Goal: Task Accomplishment & Management: Complete application form

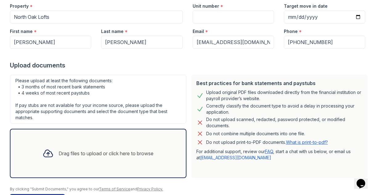
scroll to position [70, 0]
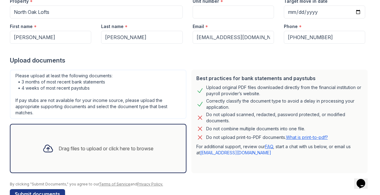
click at [142, 149] on div "Drag files to upload or click here to browse" at bounding box center [106, 148] width 95 height 7
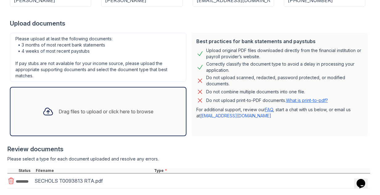
scroll to position [112, 0]
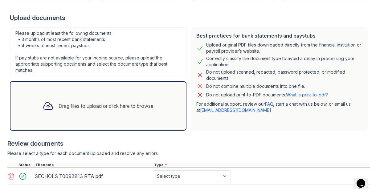
click at [109, 110] on div "Drag files to upload or click here to browse" at bounding box center [98, 106] width 121 height 21
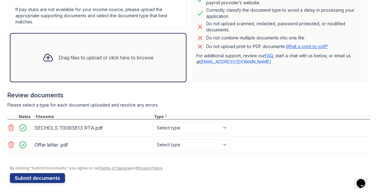
scroll to position [161, 0]
click at [221, 128] on select "Select type Paystub Bank Statement Offer Letter Tax Documents Benefit Award Let…" at bounding box center [192, 128] width 78 height 12
click at [220, 128] on select "Select type Paystub Bank Statement Offer Letter Tax Documents Benefit Award Let…" at bounding box center [192, 128] width 78 height 12
select select "other"
click at [153, 122] on select "Select type Paystub Bank Statement Offer Letter Tax Documents Benefit Award Let…" at bounding box center [192, 128] width 78 height 12
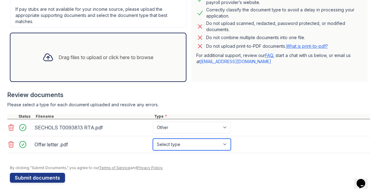
click at [193, 143] on select "Select type Paystub Bank Statement Offer Letter Tax Documents Benefit Award Let…" at bounding box center [192, 145] width 78 height 12
select select "offer_letter"
click at [153, 139] on select "Select type Paystub Bank Statement Offer Letter Tax Documents Benefit Award Let…" at bounding box center [192, 145] width 78 height 12
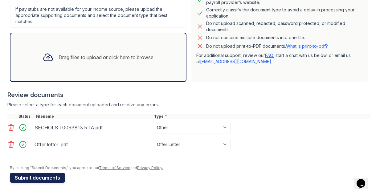
click at [30, 180] on button "Submit documents" at bounding box center [37, 178] width 55 height 10
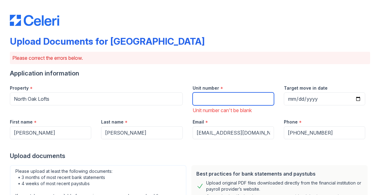
click at [211, 100] on input "Unit number" at bounding box center [233, 99] width 81 height 13
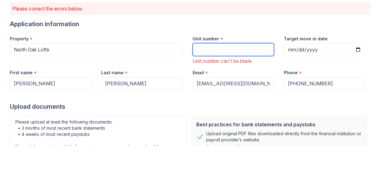
type input "@"
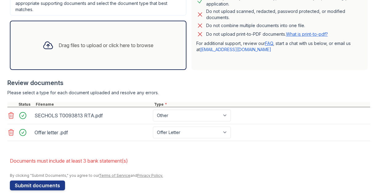
scroll to position [207, 0]
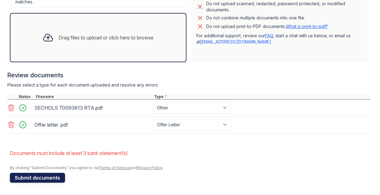
type input "2E"
click at [41, 181] on button "Submit documents" at bounding box center [37, 178] width 55 height 10
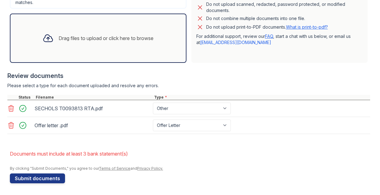
scroll to position [198, 0]
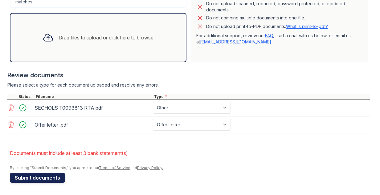
click at [37, 179] on button "Submit documents" at bounding box center [37, 178] width 55 height 10
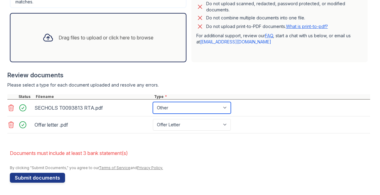
click at [174, 107] on select "Paystub Bank Statement Offer Letter Tax Documents Benefit Award Letter Investme…" at bounding box center [192, 108] width 78 height 12
select select "bank_statement"
click at [153, 102] on select "Paystub Bank Statement Offer Letter Tax Documents Benefit Award Letter Investme…" at bounding box center [192, 108] width 78 height 12
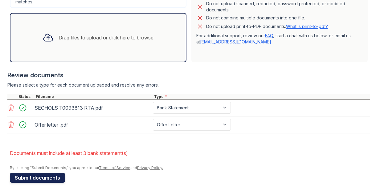
click at [36, 182] on button "Submit documents" at bounding box center [37, 178] width 55 height 10
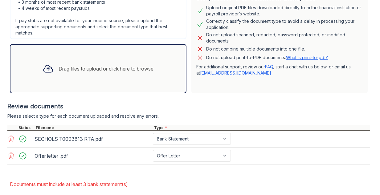
scroll to position [171, 0]
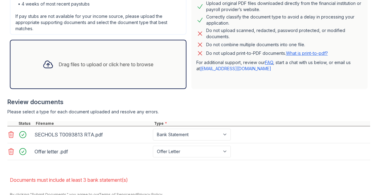
click at [119, 75] on div "Drag files to upload or click here to browse" at bounding box center [98, 64] width 121 height 21
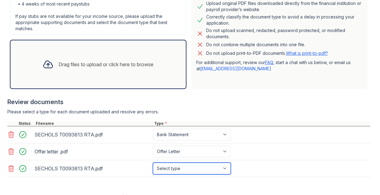
click at [204, 170] on select "Select type Paystub Bank Statement Offer Letter Tax Documents Benefit Award Let…" at bounding box center [192, 169] width 78 height 12
select select "bank_statement"
click at [153, 163] on select "Select type Paystub Bank Statement Offer Letter Tax Documents Benefit Award Let…" at bounding box center [192, 169] width 78 height 12
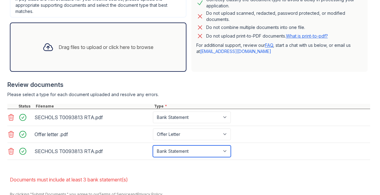
scroll to position [192, 0]
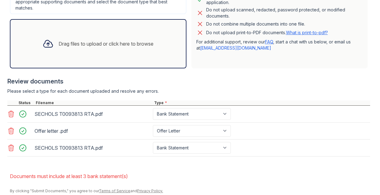
click at [96, 44] on div "Drag files to upload or click here to browse" at bounding box center [106, 43] width 95 height 7
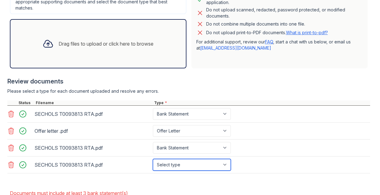
click at [173, 163] on select "Select type Paystub Bank Statement Offer Letter Tax Documents Benefit Award Let…" at bounding box center [192, 165] width 78 height 12
select select "bank_statement"
click at [153, 159] on select "Select type Paystub Bank Statement Offer Letter Tax Documents Benefit Award Let…" at bounding box center [192, 165] width 78 height 12
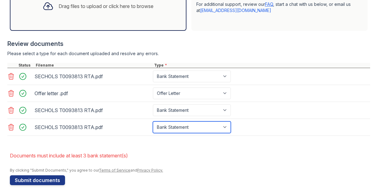
scroll to position [232, 0]
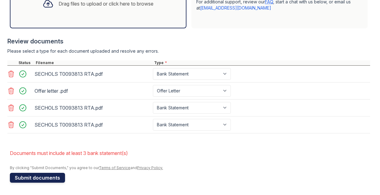
click at [55, 178] on button "Submit documents" at bounding box center [37, 178] width 55 height 10
